Goal: Share content

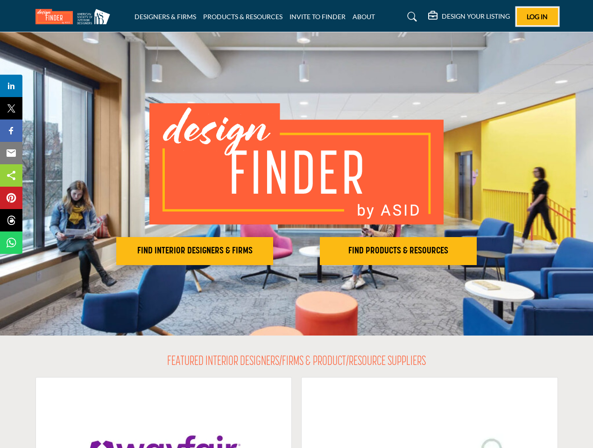
click at [537, 16] on span "Log In" at bounding box center [536, 17] width 21 height 8
click at [195, 251] on h2 "FIND INTERIOR DESIGNERS & FIRMS" at bounding box center [194, 250] width 151 height 11
click at [270, 251] on h2 "FIND PRODUCTS & RESOURCES" at bounding box center [194, 250] width 151 height 11
click at [11, 86] on span "Share" at bounding box center [15, 85] width 27 height 11
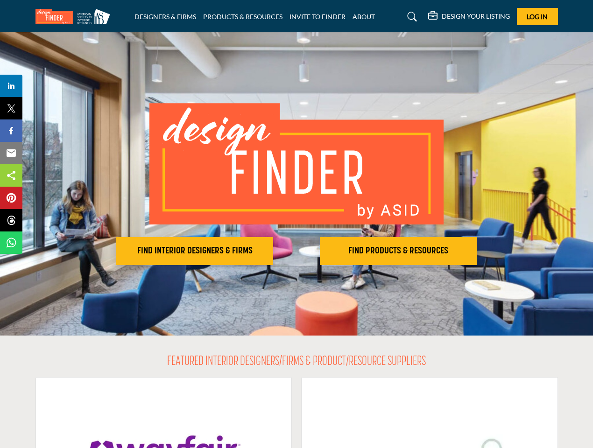
click at [11, 108] on span "Tweet" at bounding box center [15, 108] width 27 height 11
click at [11, 131] on span "Share" at bounding box center [15, 130] width 27 height 11
click at [11, 153] on span "Email" at bounding box center [15, 152] width 26 height 11
click at [11, 175] on span "Share" at bounding box center [15, 175] width 27 height 11
